Goal: Book appointment/travel/reservation

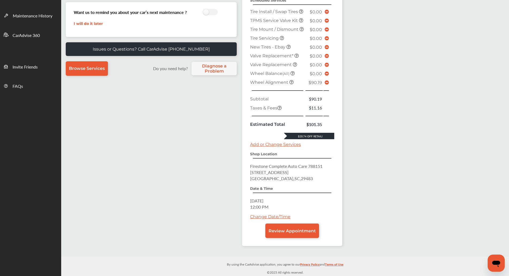
scroll to position [145, 0]
click at [297, 222] on div "Change Date/Time" at bounding box center [292, 218] width 84 height 9
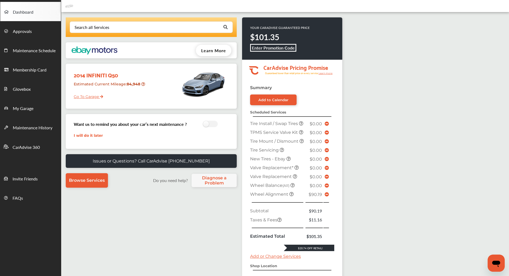
scroll to position [0, 0]
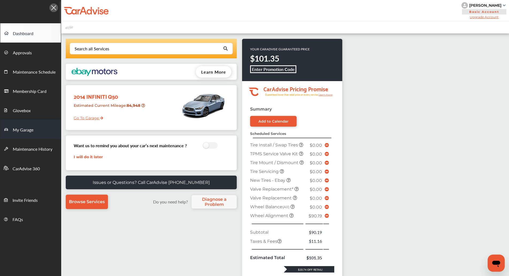
click at [25, 134] on link "My Garage" at bounding box center [30, 128] width 61 height 19
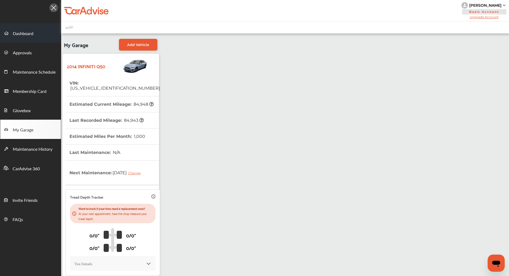
click at [32, 33] on span "Dashboard" at bounding box center [23, 33] width 21 height 7
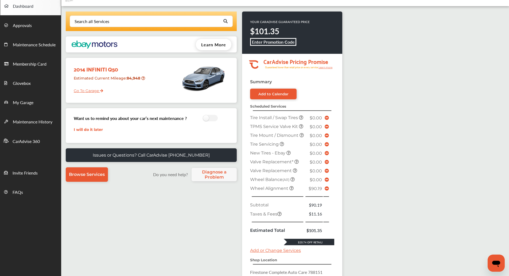
scroll to position [31, 0]
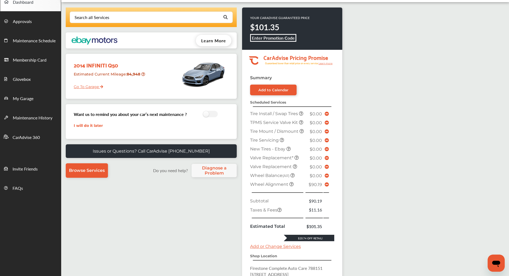
click at [327, 186] on icon at bounding box center [327, 184] width 4 height 4
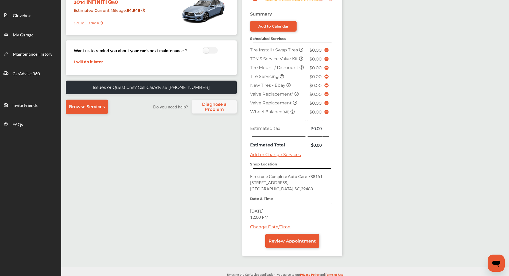
scroll to position [100, 0]
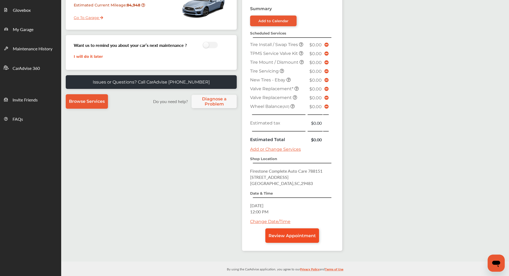
click at [280, 234] on span "Review Appointment" at bounding box center [292, 235] width 47 height 5
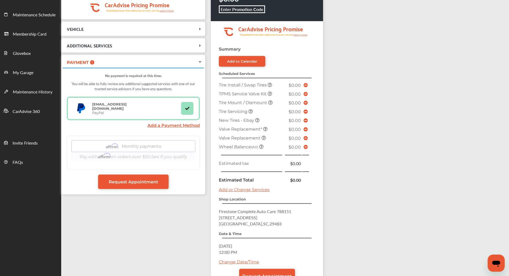
scroll to position [57, 0]
click at [151, 180] on span "Request Appointment" at bounding box center [133, 181] width 49 height 5
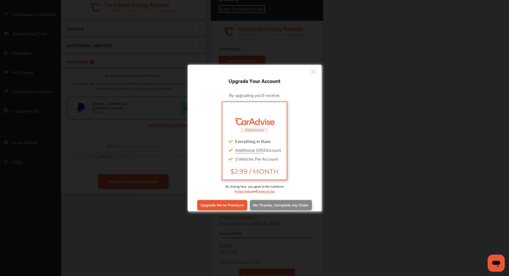
click at [285, 201] on link "No Thanks, Complete my Order" at bounding box center [281, 205] width 62 height 10
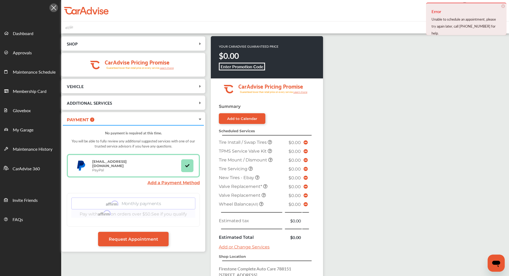
click at [503, 5] on span "×" at bounding box center [503, 6] width 4 height 4
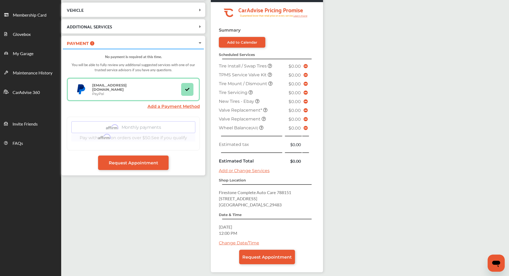
scroll to position [100, 0]
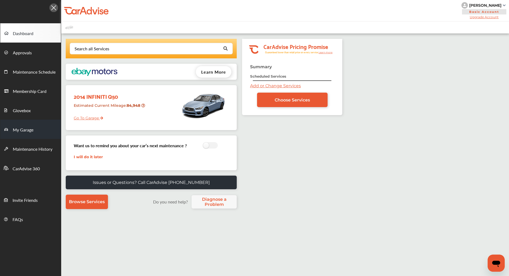
click at [28, 131] on span "My Garage" at bounding box center [23, 129] width 21 height 7
